Goal: Information Seeking & Learning: Check status

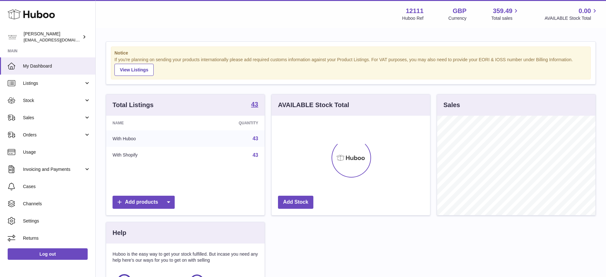
scroll to position [99, 158]
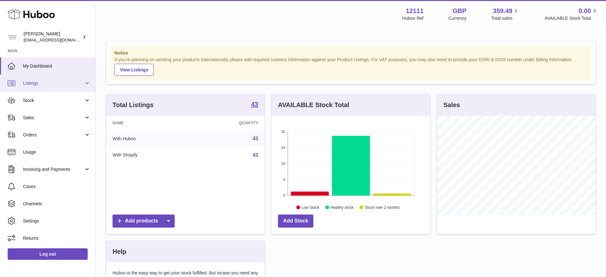
click at [81, 83] on span "Listings" at bounding box center [53, 83] width 61 height 6
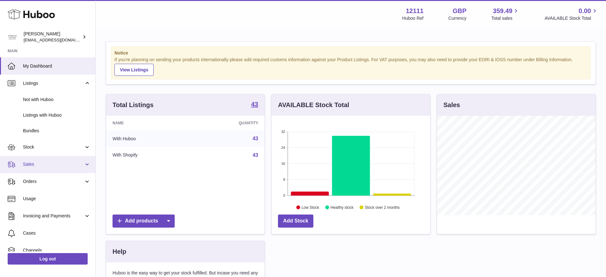
click at [87, 160] on link "Sales" at bounding box center [47, 164] width 95 height 17
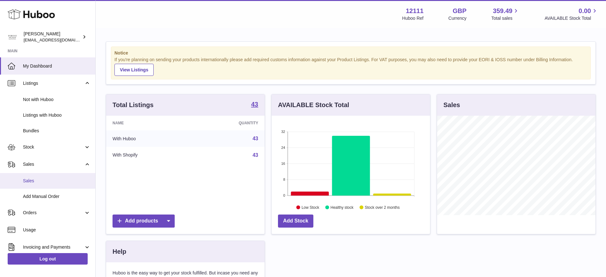
click at [82, 183] on span "Sales" at bounding box center [57, 181] width 68 height 6
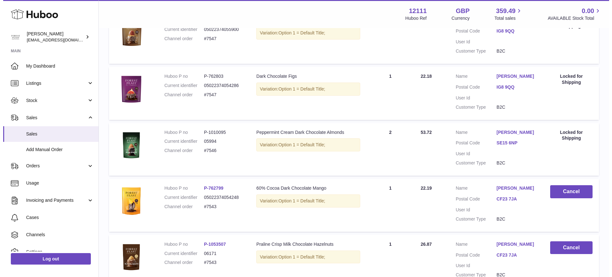
scroll to position [279, 0]
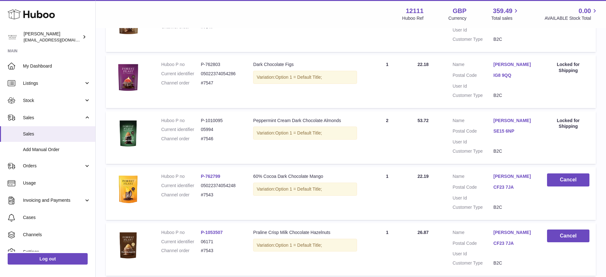
click at [212, 174] on link "P-762799" at bounding box center [210, 176] width 19 height 5
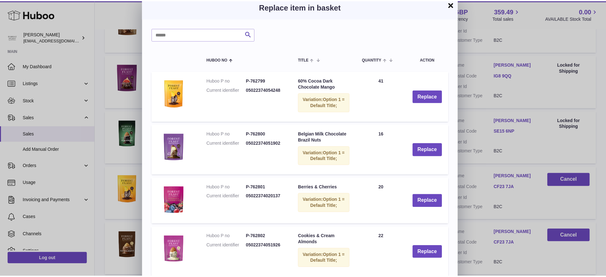
scroll to position [0, 0]
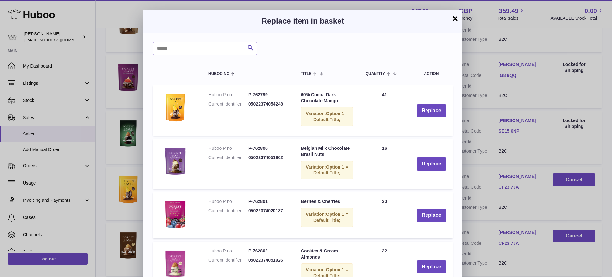
click at [455, 19] on button "×" at bounding box center [455, 19] width 8 height 8
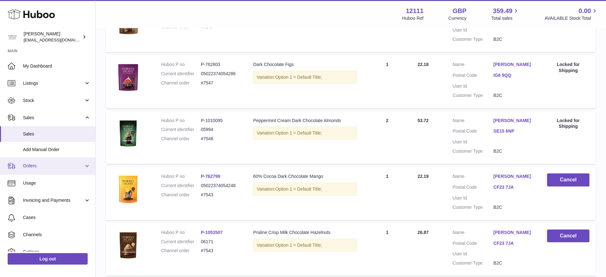
click at [89, 166] on link "Orders" at bounding box center [47, 165] width 95 height 17
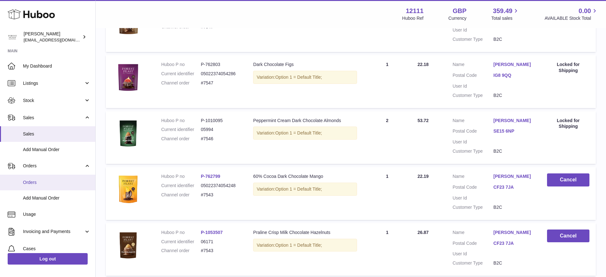
click at [62, 181] on span "Orders" at bounding box center [57, 182] width 68 height 6
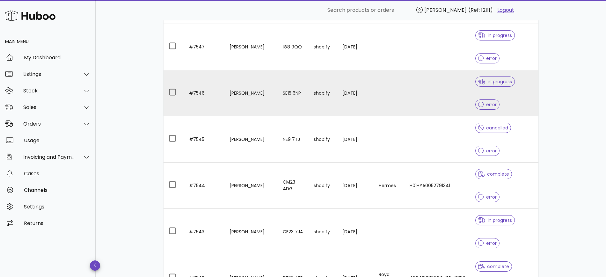
scroll to position [199, 0]
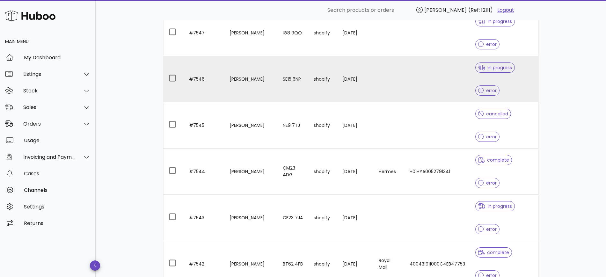
click at [430, 195] on td at bounding box center [437, 218] width 66 height 46
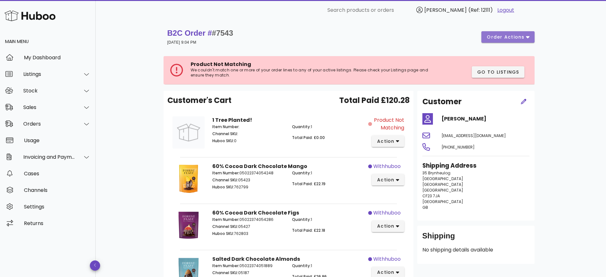
click at [527, 37] on icon "button" at bounding box center [528, 37] width 4 height 2
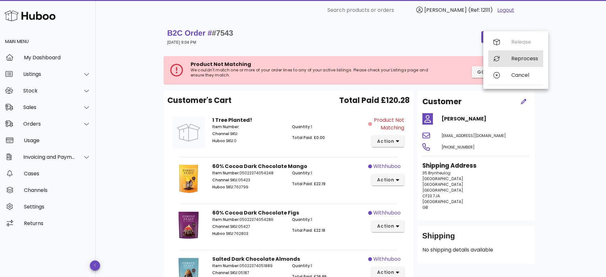
click at [525, 59] on div "Reprocess" at bounding box center [524, 58] width 27 height 6
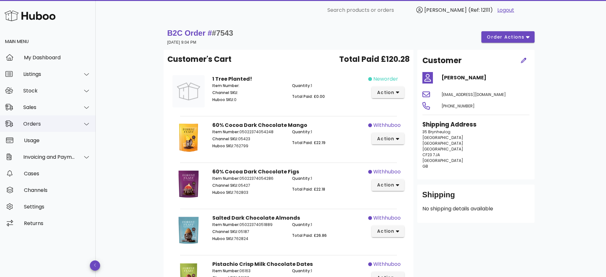
click at [54, 124] on div "Orders" at bounding box center [49, 124] width 52 height 6
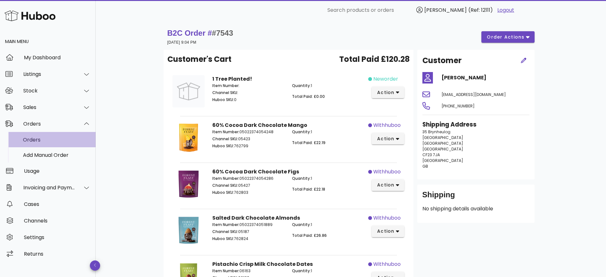
click at [55, 135] on div "Orders" at bounding box center [57, 140] width 68 height 14
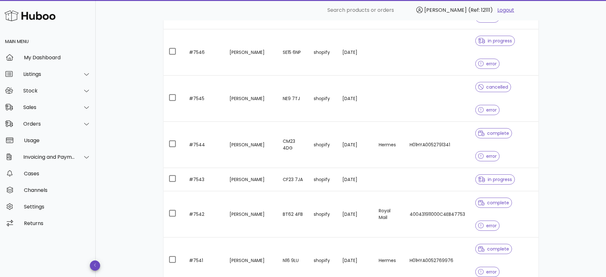
scroll to position [234, 0]
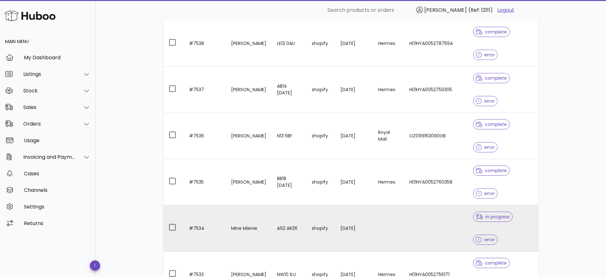
click at [445, 205] on td at bounding box center [436, 228] width 64 height 46
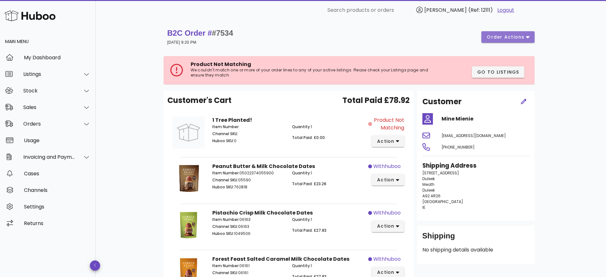
click at [530, 36] on button "order actions" at bounding box center [507, 36] width 53 height 11
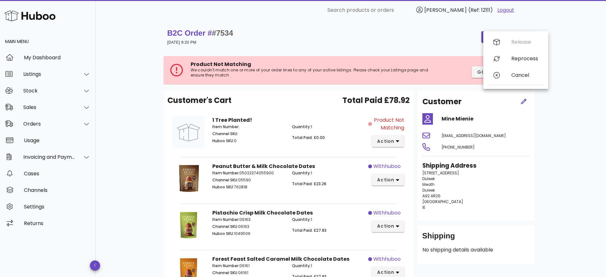
click at [570, 39] on div "B2C Order # #7534 04 October 2025 at 9:20 PM order actions Product Not Matching…" at bounding box center [351, 185] width 510 height 331
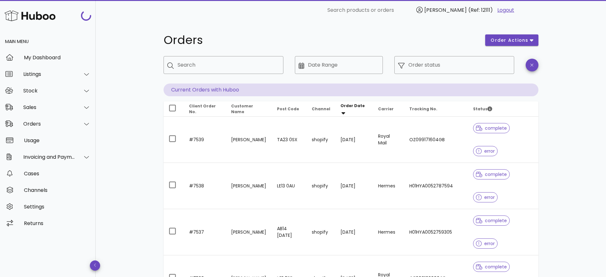
scroll to position [142, 0]
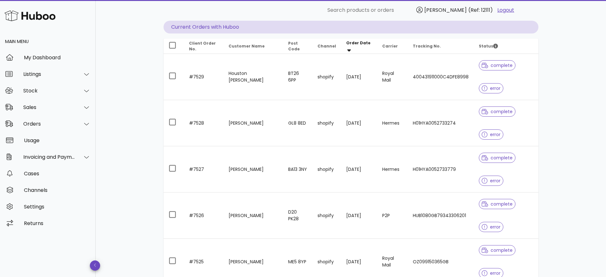
scroll to position [142, 0]
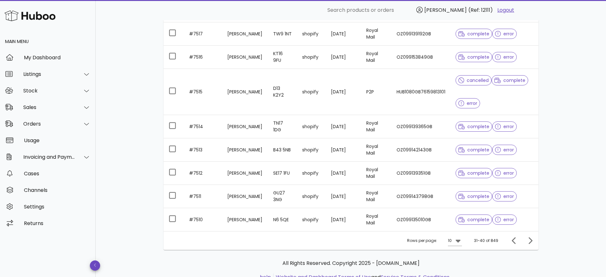
scroll to position [142, 0]
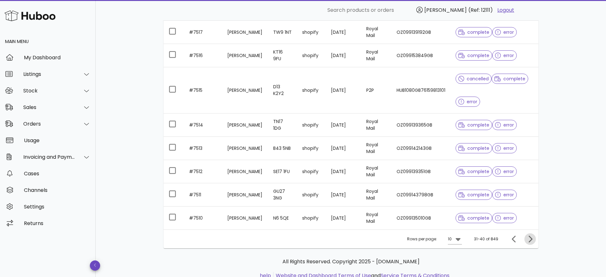
click at [533, 241] on icon "Next page" at bounding box center [530, 239] width 8 height 8
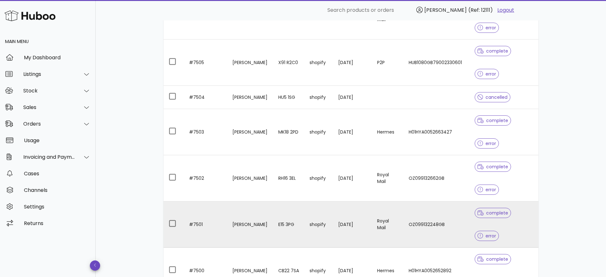
scroll to position [342, 0]
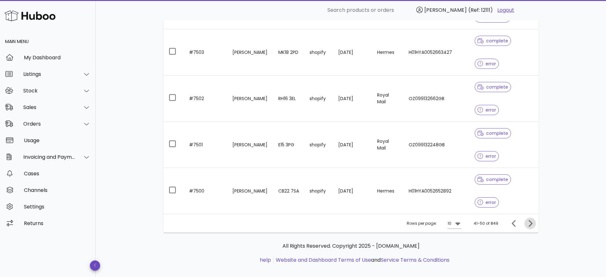
click at [527, 221] on icon "Next page" at bounding box center [530, 224] width 8 height 8
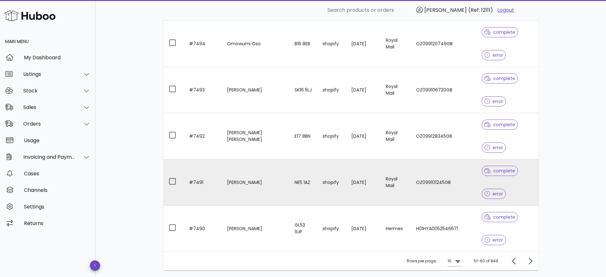
scroll to position [372, 0]
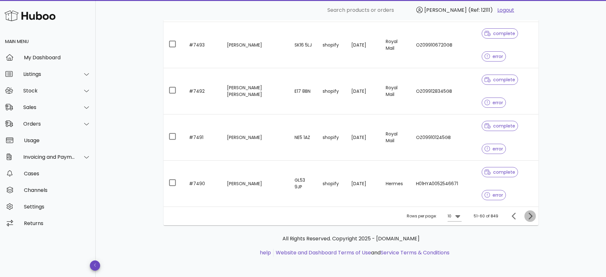
click at [530, 213] on icon "Next page" at bounding box center [530, 216] width 8 height 8
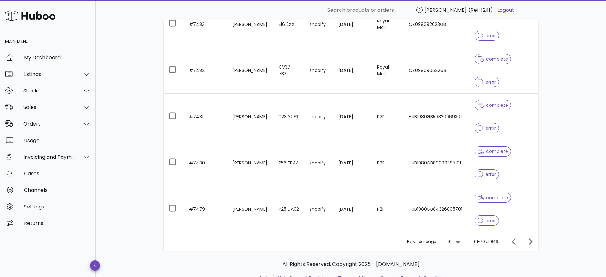
scroll to position [372, 0]
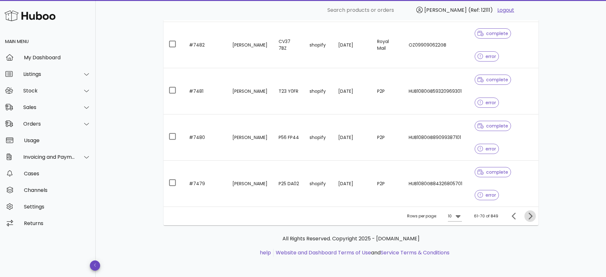
click at [529, 217] on icon "Next page" at bounding box center [530, 216] width 8 height 8
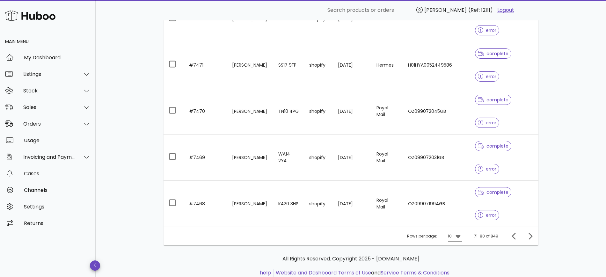
scroll to position [372, 0]
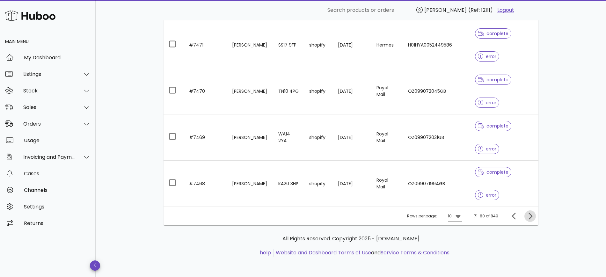
click at [529, 217] on icon "Next page" at bounding box center [530, 216] width 8 height 8
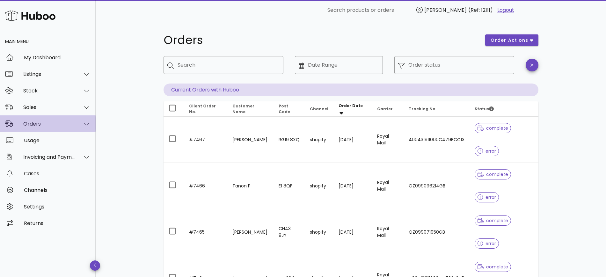
click at [40, 120] on div "Orders" at bounding box center [48, 123] width 96 height 17
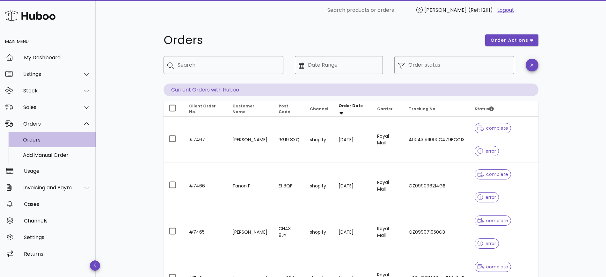
click at [37, 143] on div "Orders" at bounding box center [57, 140] width 68 height 14
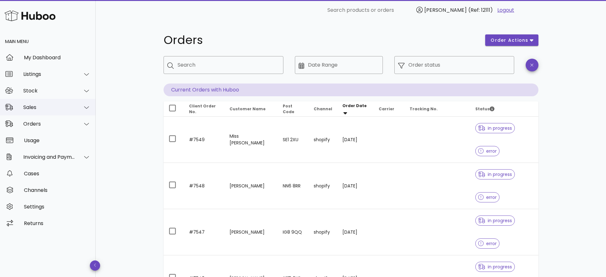
click at [87, 107] on icon at bounding box center [86, 108] width 5 height 6
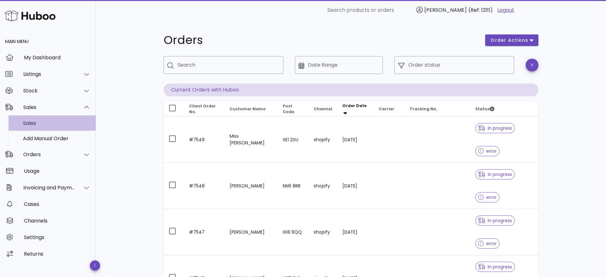
click at [62, 126] on div "Sales" at bounding box center [57, 123] width 68 height 14
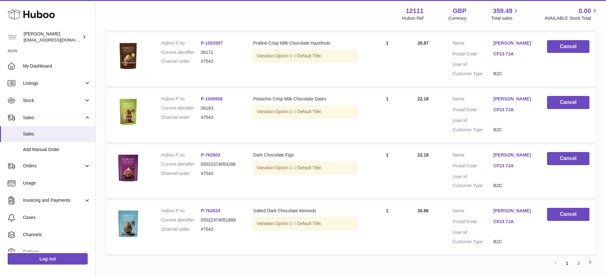
scroll to position [509, 0]
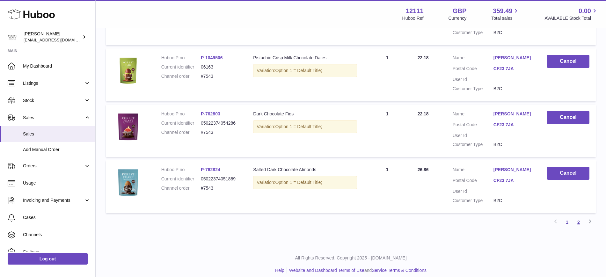
click at [577, 217] on link "2" at bounding box center [578, 221] width 11 height 11
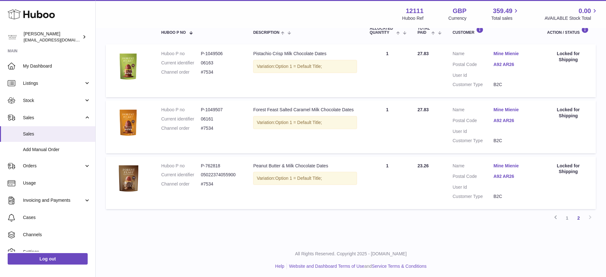
scroll to position [118, 0]
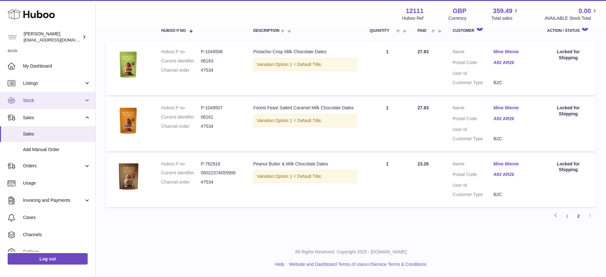
click at [33, 105] on link "Stock" at bounding box center [47, 100] width 95 height 17
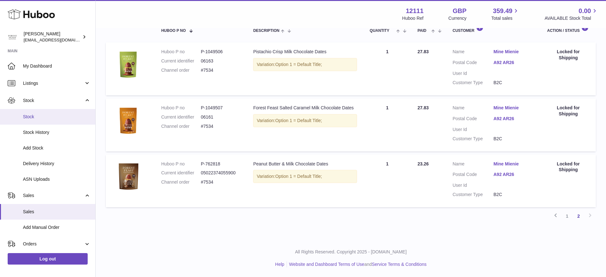
click at [33, 115] on span "Stock" at bounding box center [57, 117] width 68 height 6
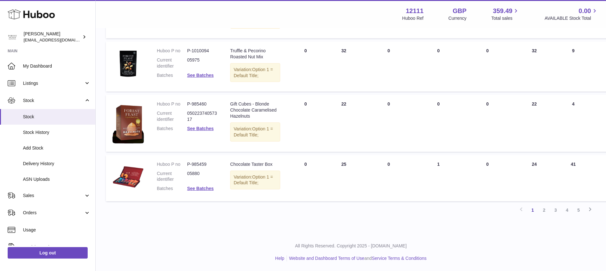
scroll to position [655, 0]
click at [541, 209] on link "2" at bounding box center [543, 209] width 11 height 11
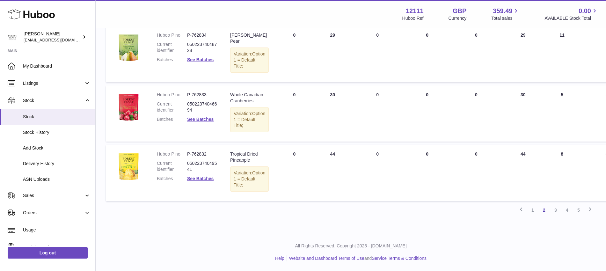
scroll to position [626, 0]
click at [559, 216] on link "3" at bounding box center [555, 209] width 11 height 11
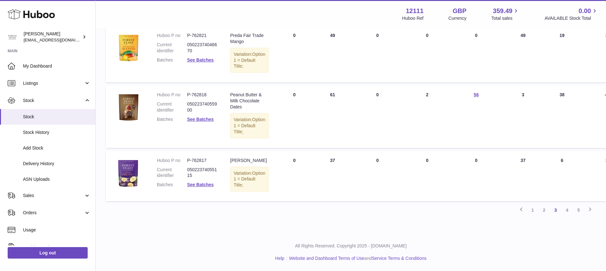
scroll to position [637, 0]
click at [568, 210] on link "4" at bounding box center [566, 209] width 11 height 11
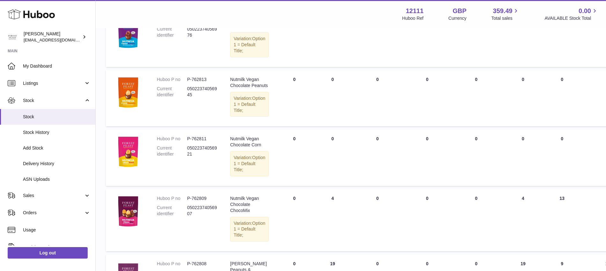
scroll to position [228, 0]
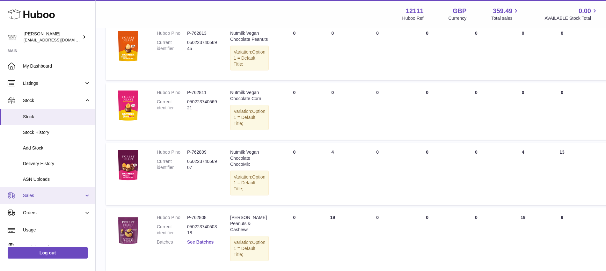
click at [78, 198] on span "Sales" at bounding box center [53, 195] width 61 height 6
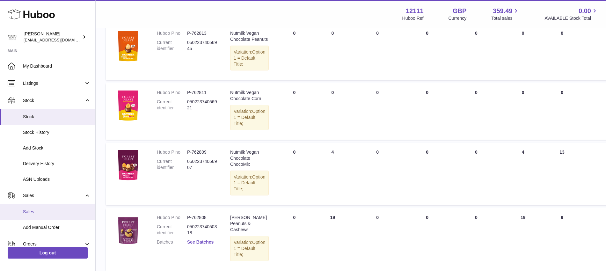
click at [47, 211] on span "Sales" at bounding box center [57, 212] width 68 height 6
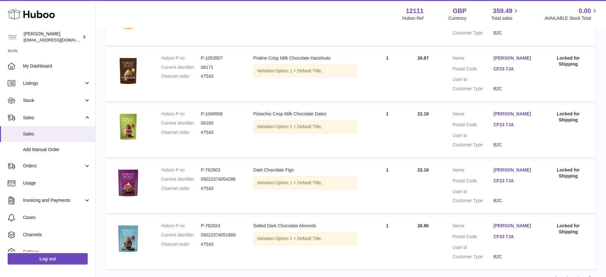
scroll to position [509, 0]
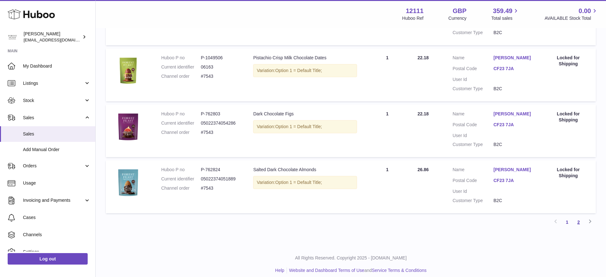
click at [581, 216] on link "2" at bounding box center [578, 221] width 11 height 11
